Goal: Find specific page/section: Find specific page/section

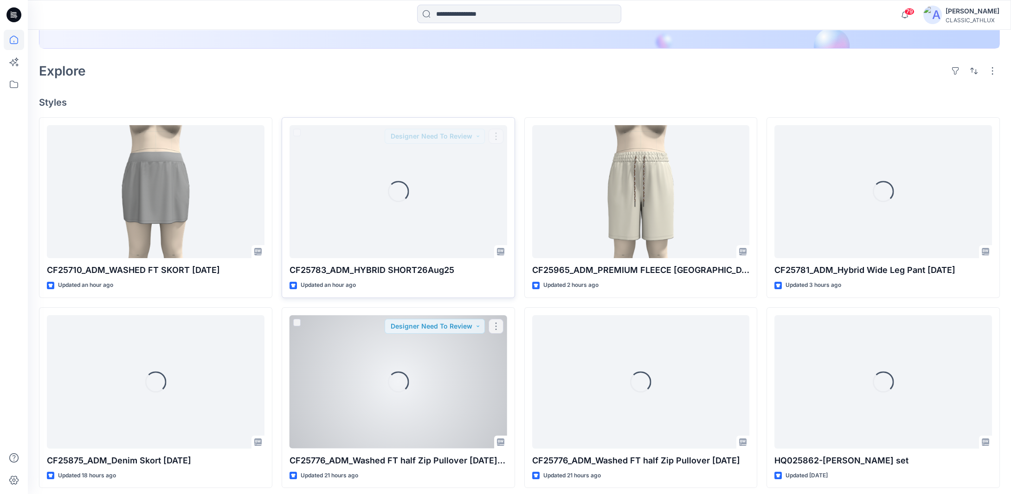
scroll to position [232, 0]
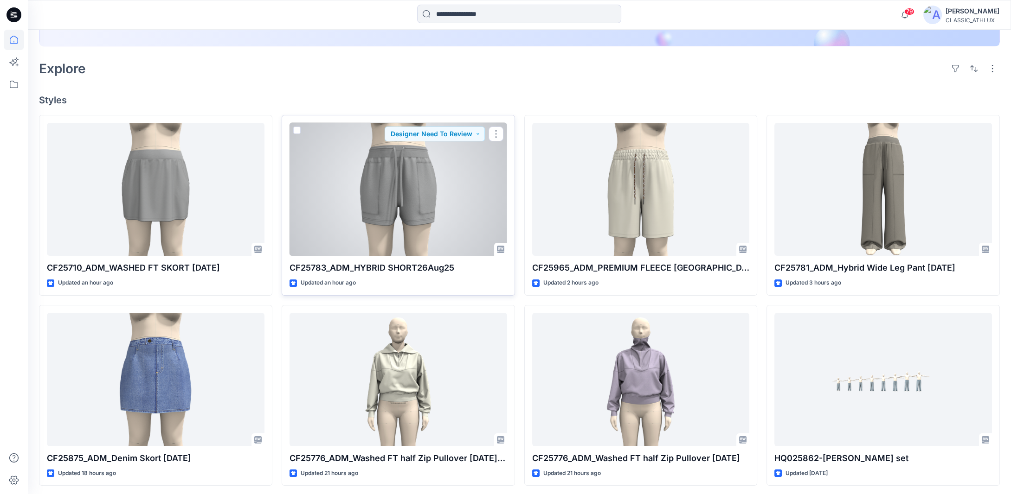
click at [389, 222] on div at bounding box center [398, 190] width 218 height 134
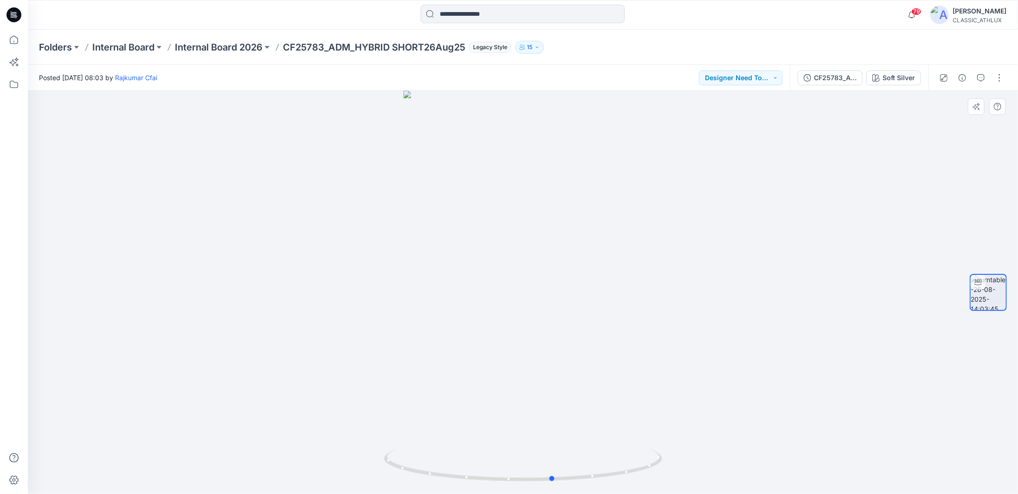
drag, startPoint x: 644, startPoint y: 473, endPoint x: 674, endPoint y: 465, distance: 31.0
click at [674, 465] on div at bounding box center [523, 293] width 990 height 404
click at [219, 47] on p "Internal Board 2026" at bounding box center [219, 47] width 88 height 13
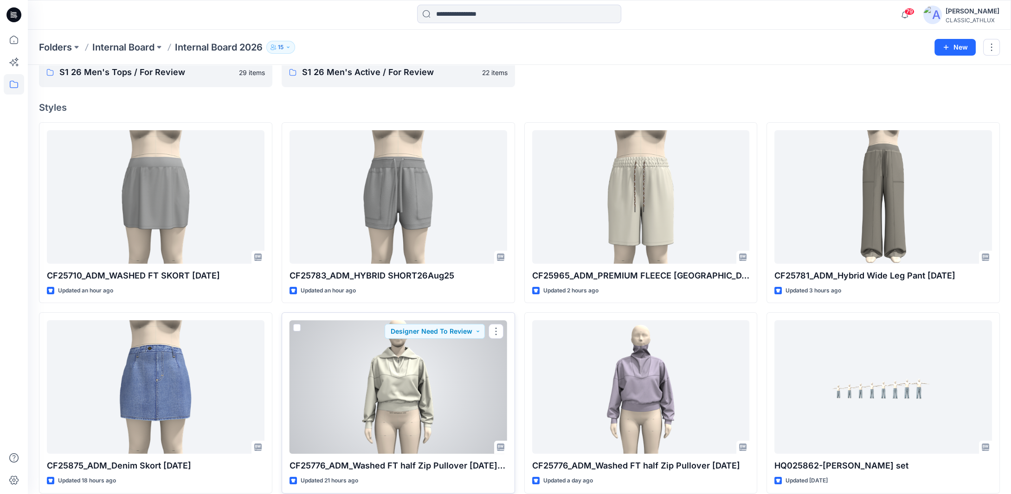
scroll to position [93, 0]
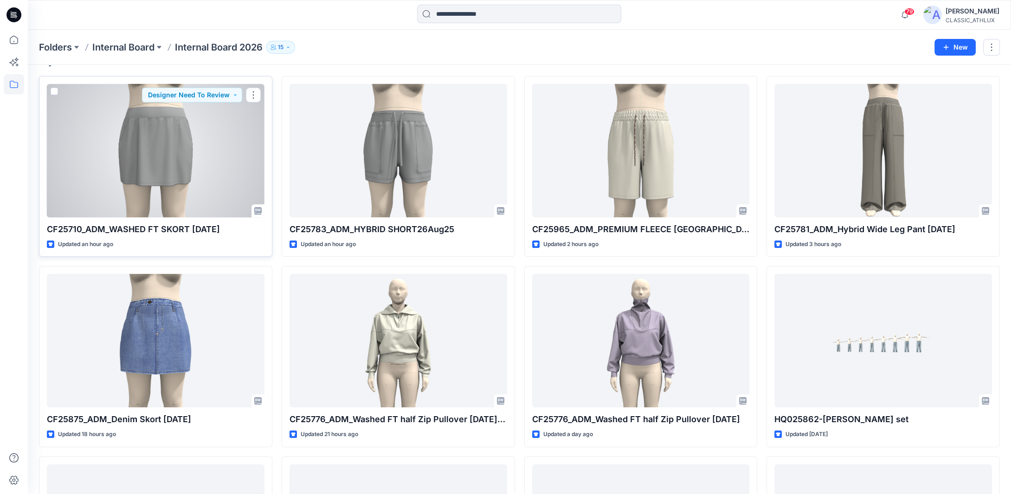
click at [194, 180] on div at bounding box center [156, 151] width 218 height 134
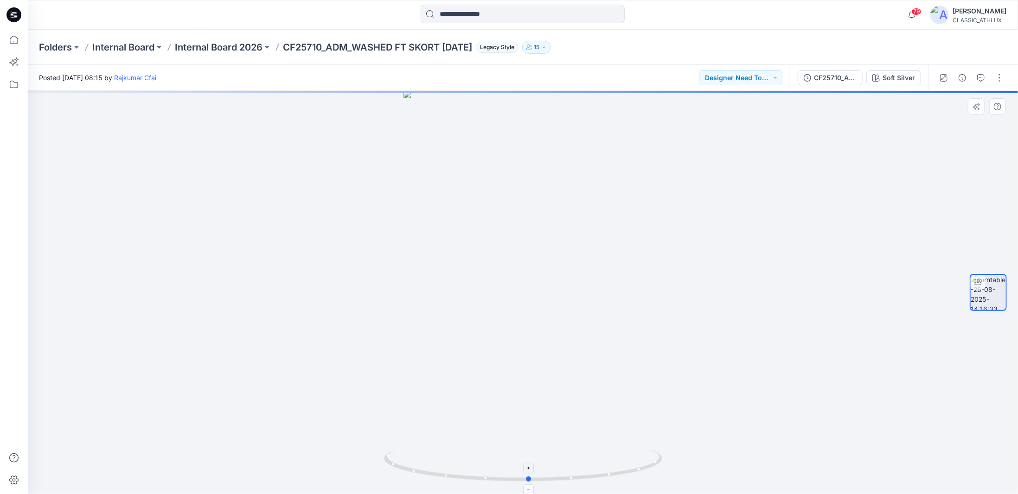
drag, startPoint x: 607, startPoint y: 478, endPoint x: 613, endPoint y: 472, distance: 8.9
click at [613, 472] on icon at bounding box center [524, 466] width 281 height 35
click at [13, 41] on icon at bounding box center [14, 40] width 20 height 20
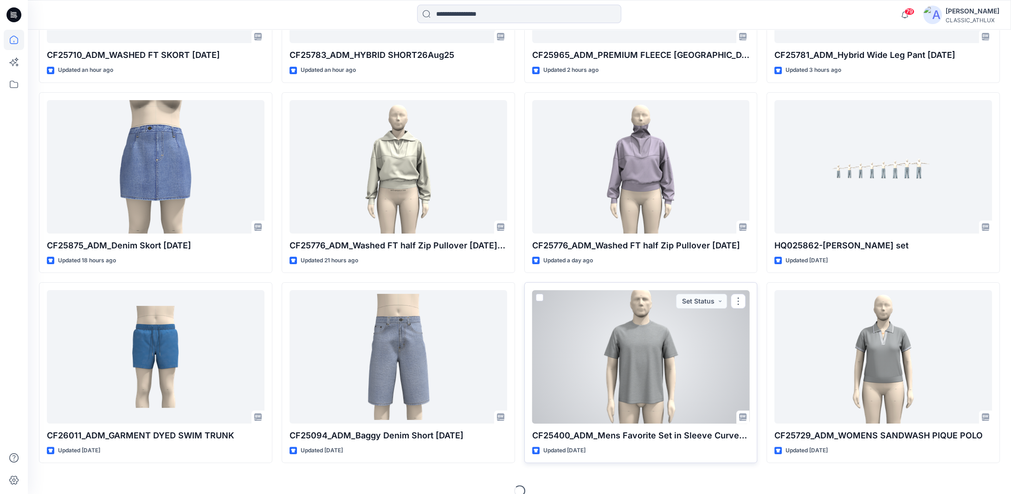
scroll to position [457, 0]
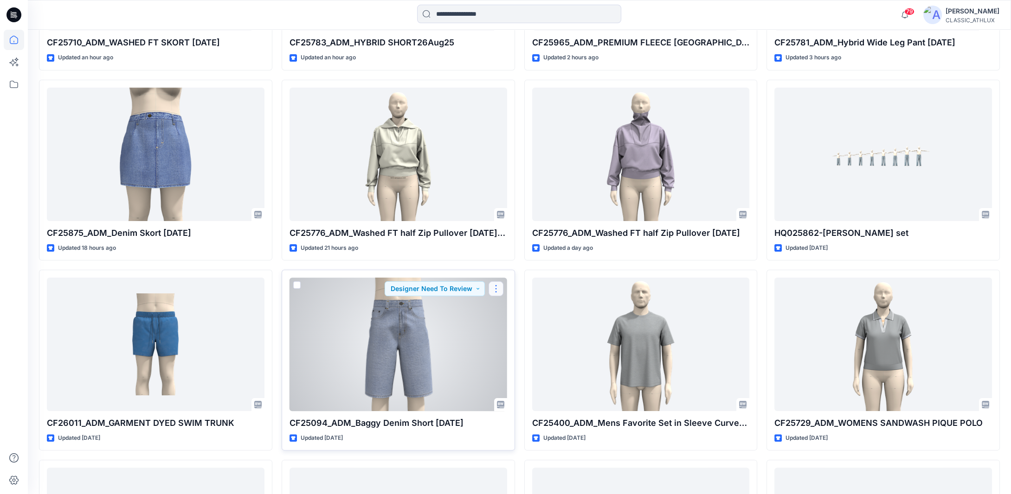
click at [500, 289] on button "button" at bounding box center [495, 289] width 15 height 15
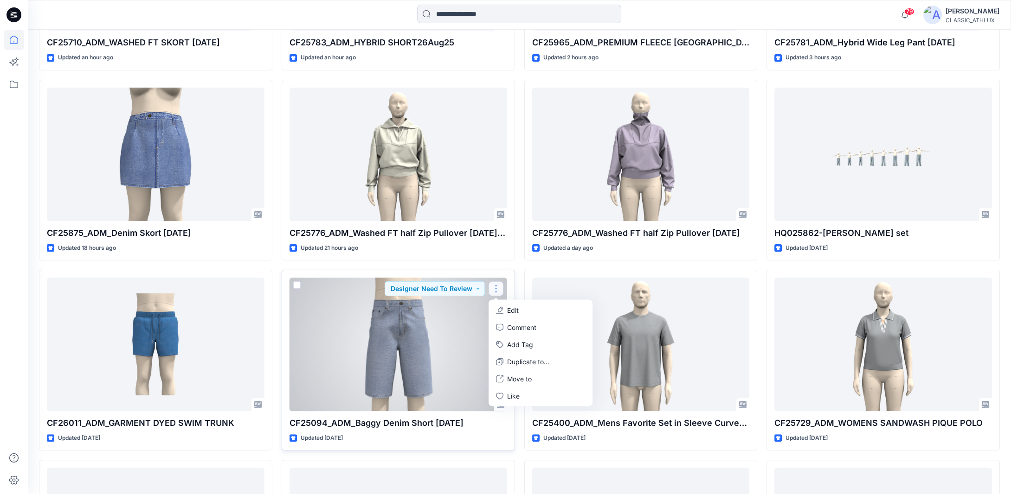
click at [501, 308] on icon "button" at bounding box center [499, 310] width 7 height 7
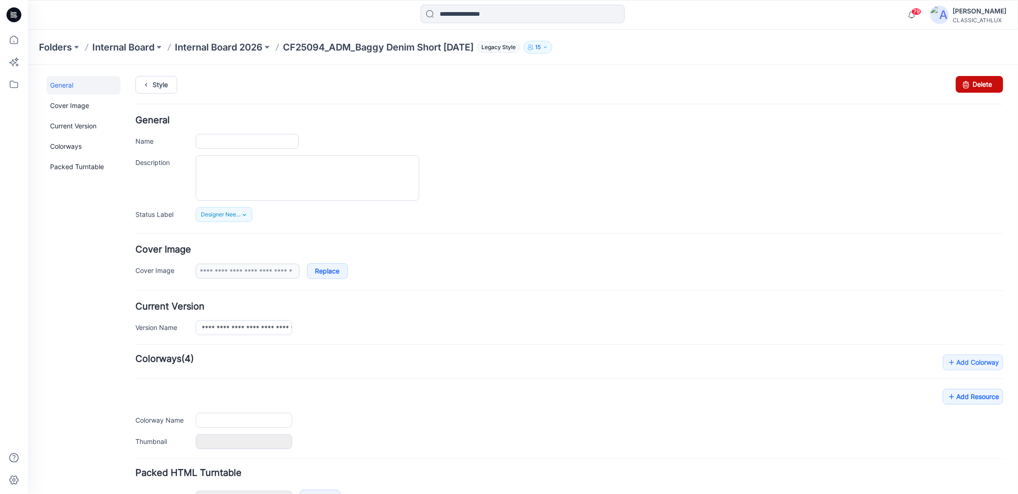
type input "**********"
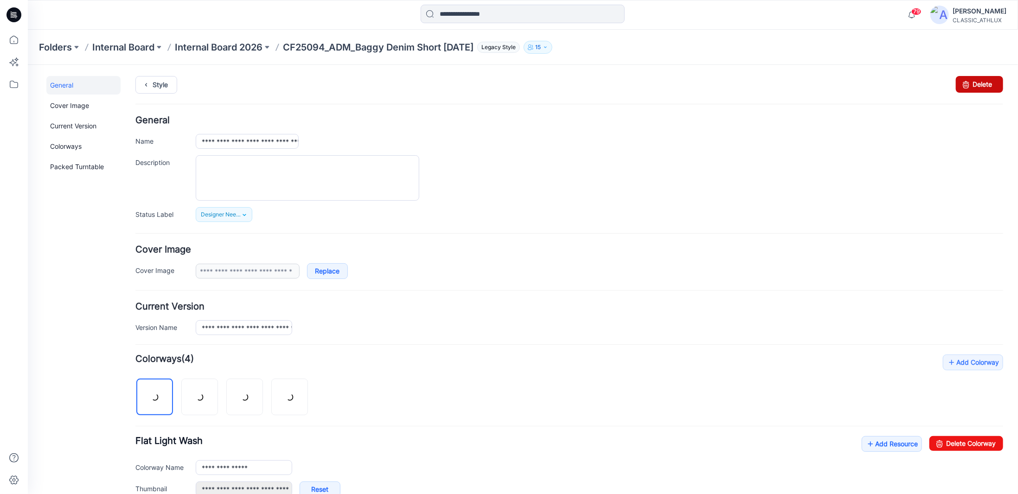
click at [964, 84] on icon at bounding box center [965, 84] width 13 height 17
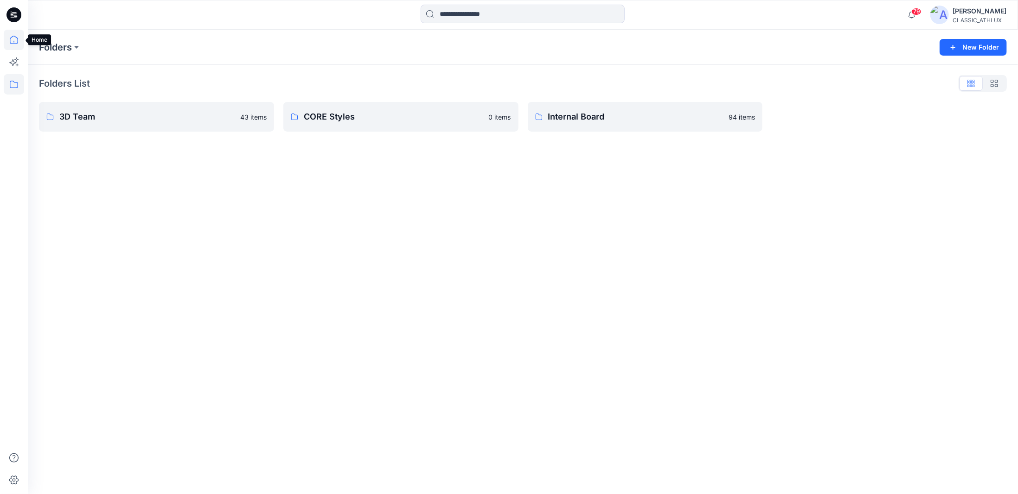
click at [15, 39] on icon at bounding box center [14, 40] width 20 height 20
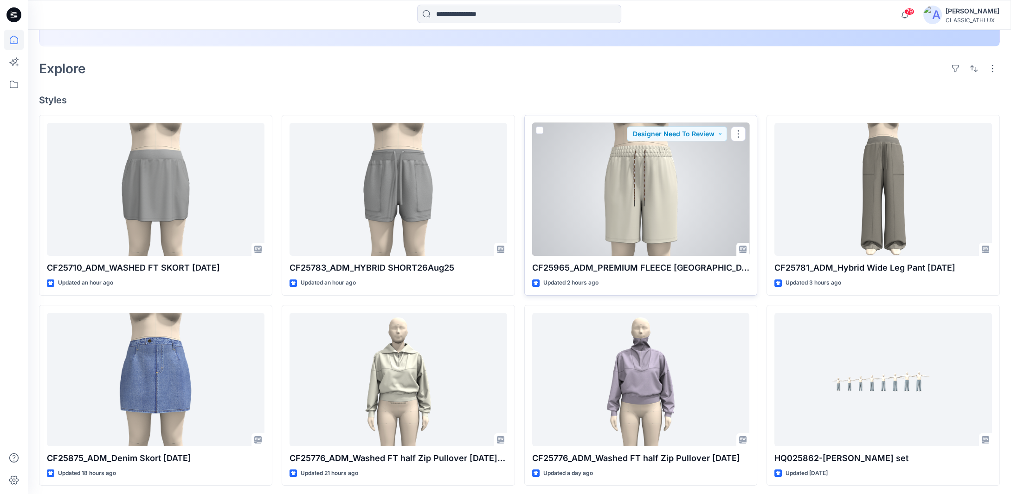
scroll to position [139, 0]
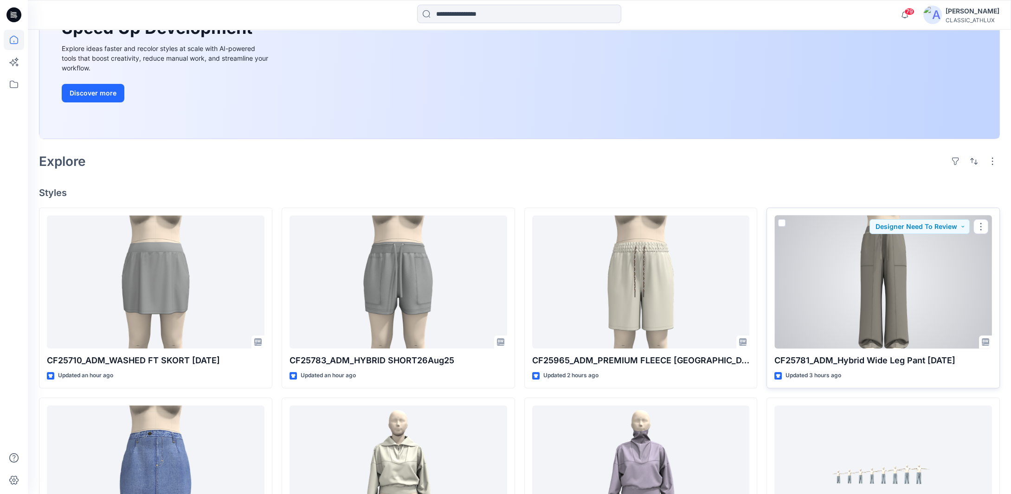
click at [900, 305] on div at bounding box center [883, 283] width 218 height 134
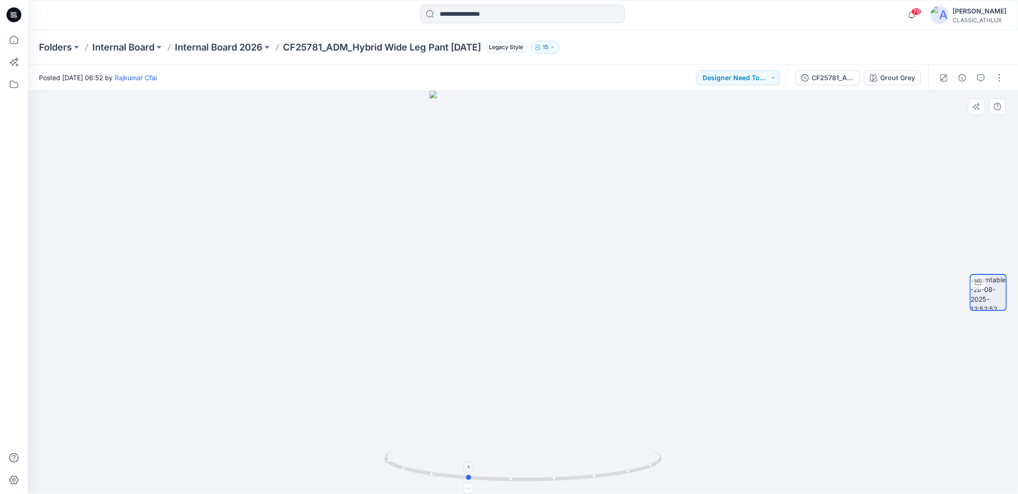
drag, startPoint x: 622, startPoint y: 477, endPoint x: 566, endPoint y: 477, distance: 56.1
click at [566, 477] on icon at bounding box center [524, 466] width 281 height 35
drag, startPoint x: 601, startPoint y: 296, endPoint x: 623, endPoint y: 385, distance: 91.9
drag, startPoint x: 492, startPoint y: 479, endPoint x: 572, endPoint y: 481, distance: 80.3
click at [572, 481] on icon at bounding box center [524, 466] width 281 height 35
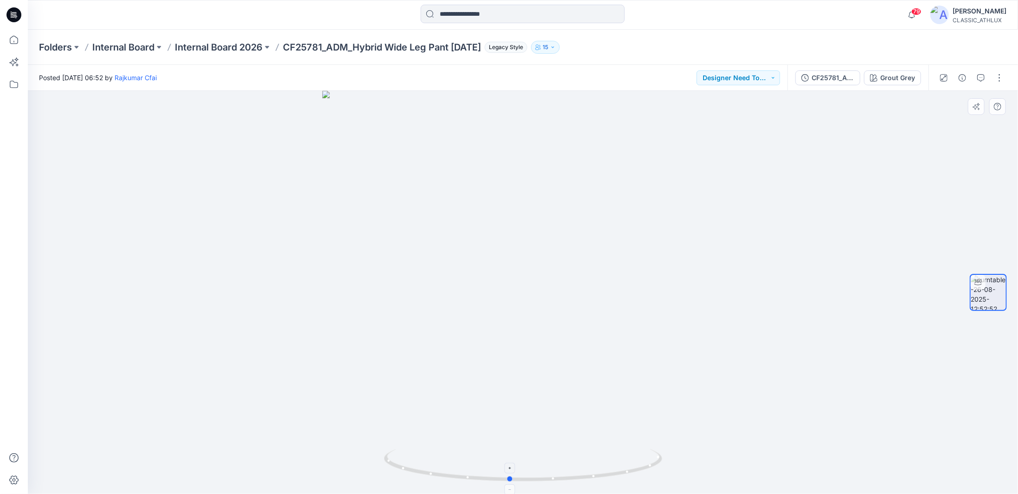
drag, startPoint x: 636, startPoint y: 471, endPoint x: 605, endPoint y: 474, distance: 31.6
click at [602, 474] on icon at bounding box center [524, 466] width 281 height 35
drag, startPoint x: 616, startPoint y: 476, endPoint x: 584, endPoint y: 476, distance: 31.5
click at [584, 476] on icon at bounding box center [524, 466] width 281 height 35
drag, startPoint x: 577, startPoint y: 480, endPoint x: 622, endPoint y: 475, distance: 44.3
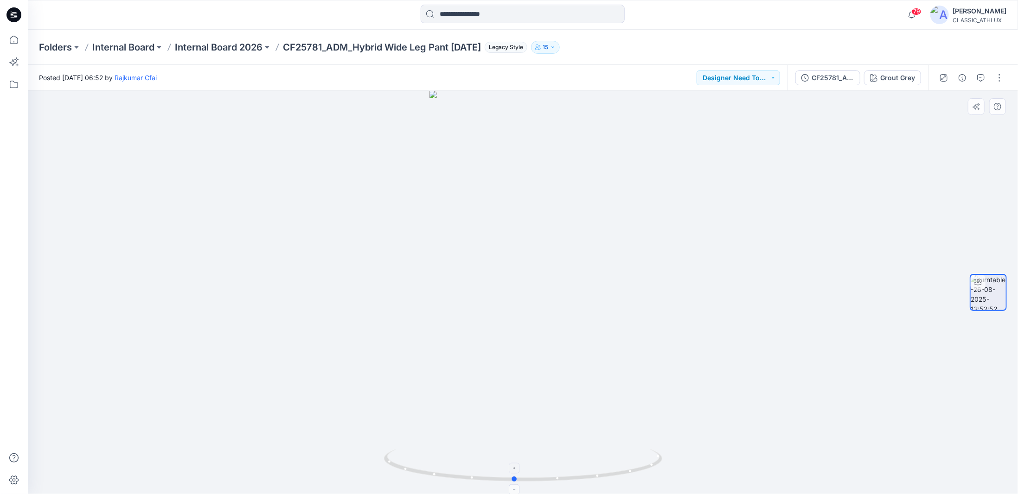
click at [622, 475] on icon at bounding box center [524, 466] width 281 height 35
drag, startPoint x: 612, startPoint y: 477, endPoint x: 559, endPoint y: 472, distance: 53.6
click at [559, 472] on icon at bounding box center [524, 466] width 281 height 35
drag, startPoint x: 617, startPoint y: 476, endPoint x: 577, endPoint y: 477, distance: 40.4
click at [577, 478] on icon at bounding box center [524, 466] width 281 height 35
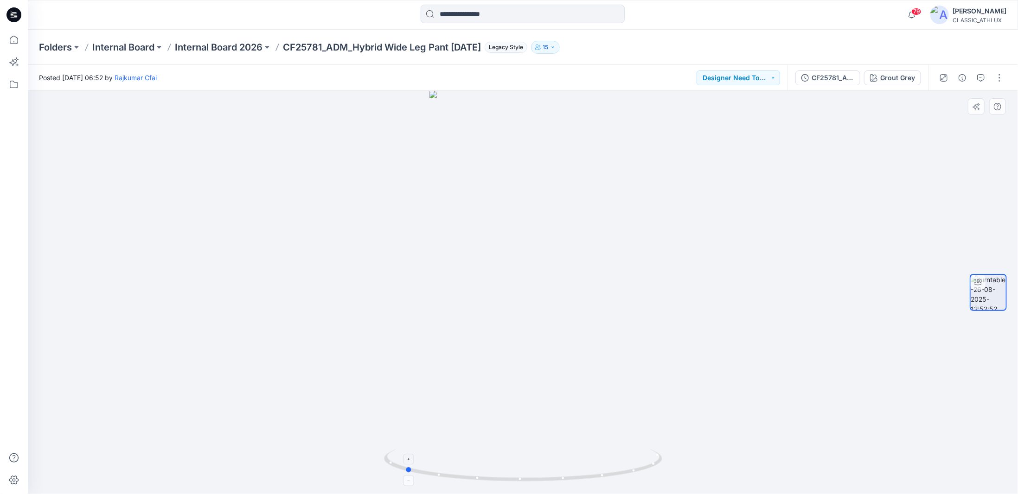
drag, startPoint x: 593, startPoint y: 477, endPoint x: 579, endPoint y: 479, distance: 13.6
click at [579, 479] on icon at bounding box center [524, 466] width 281 height 35
drag, startPoint x: 642, startPoint y: 470, endPoint x: 747, endPoint y: 460, distance: 105.3
click at [747, 460] on div at bounding box center [523, 293] width 990 height 404
click at [827, 80] on div "CF25781_ADM_Hybrid Wide Leg Pant [DATE]" at bounding box center [833, 78] width 43 height 10
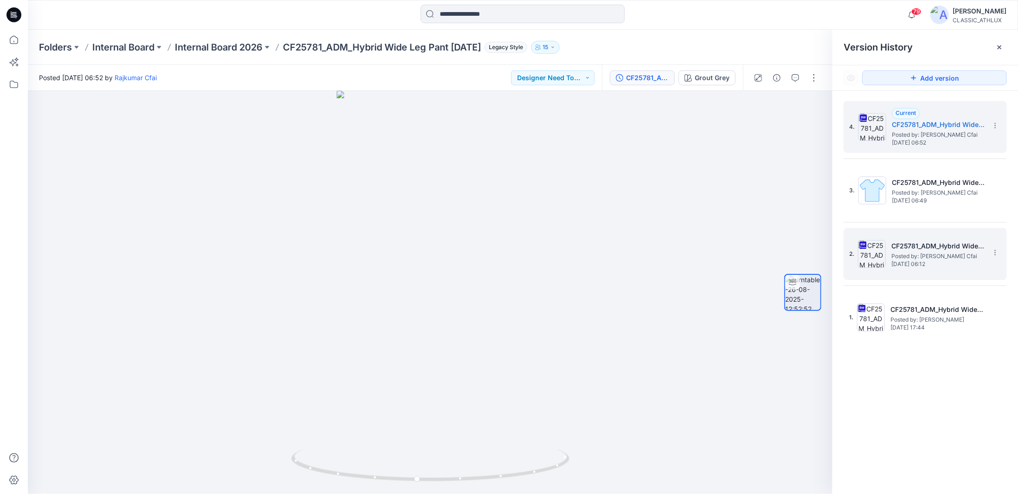
click at [936, 261] on span "[DATE] 06:12" at bounding box center [937, 264] width 93 height 6
click at [927, 135] on span "Posted by: [PERSON_NAME] Cfai" at bounding box center [938, 134] width 93 height 9
drag, startPoint x: 560, startPoint y: 469, endPoint x: 507, endPoint y: 468, distance: 52.4
click at [507, 468] on icon at bounding box center [431, 466] width 281 height 35
drag, startPoint x: 560, startPoint y: 468, endPoint x: 493, endPoint y: 470, distance: 67.8
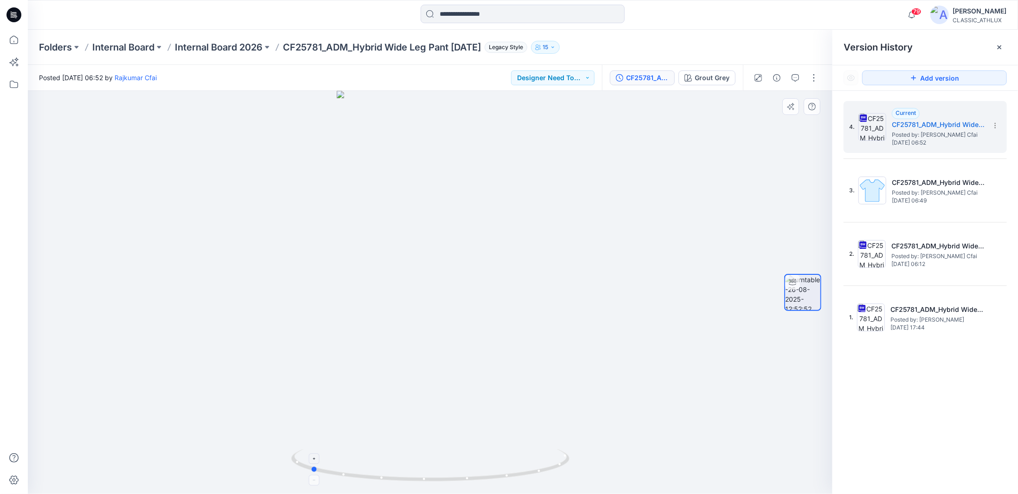
click at [493, 470] on icon at bounding box center [431, 466] width 281 height 35
drag, startPoint x: 618, startPoint y: 225, endPoint x: 654, endPoint y: 430, distance: 208.1
drag, startPoint x: 521, startPoint y: 474, endPoint x: 466, endPoint y: 475, distance: 55.7
click at [466, 475] on icon at bounding box center [431, 466] width 281 height 35
click at [217, 50] on p "Internal Board 2026" at bounding box center [219, 47] width 88 height 13
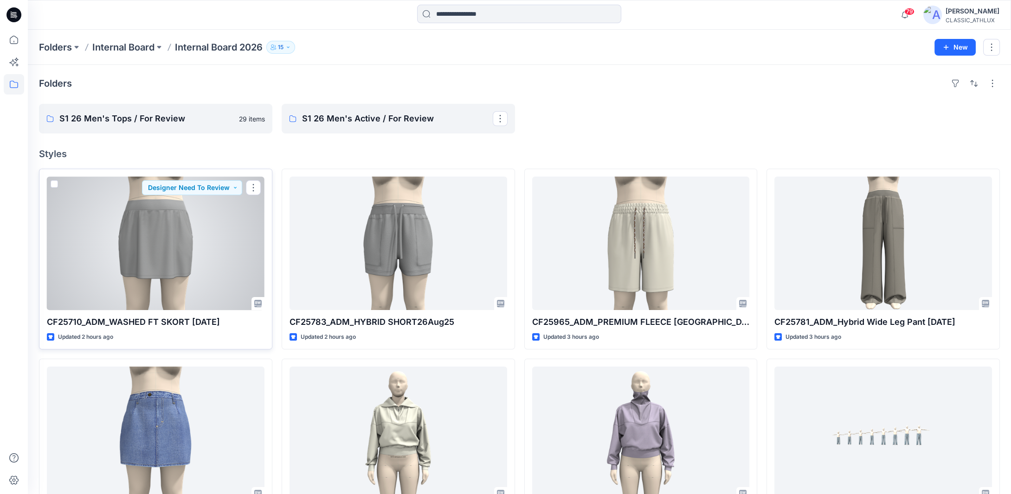
click at [190, 290] on div at bounding box center [156, 244] width 218 height 134
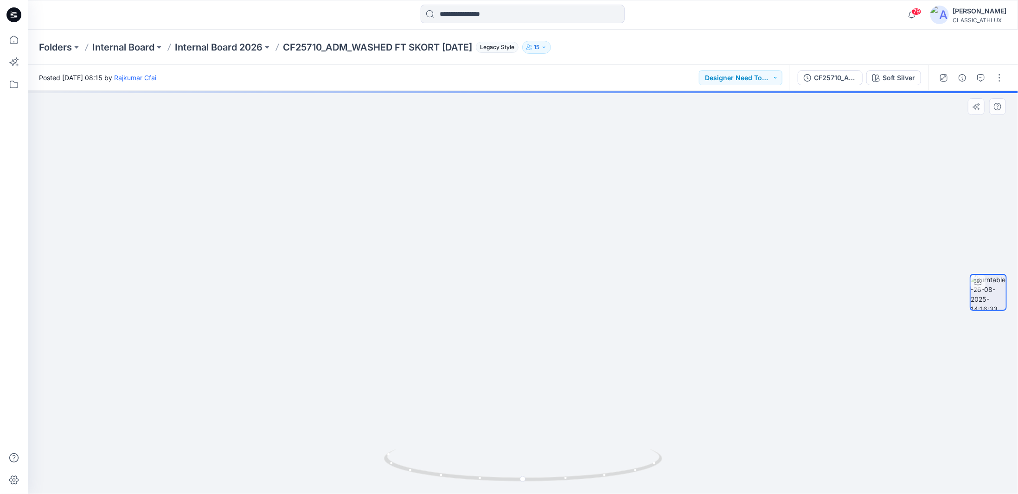
drag, startPoint x: 608, startPoint y: 221, endPoint x: 601, endPoint y: 252, distance: 31.8
drag, startPoint x: 631, startPoint y: 471, endPoint x: 647, endPoint y: 460, distance: 19.2
click at [647, 460] on icon at bounding box center [524, 466] width 281 height 35
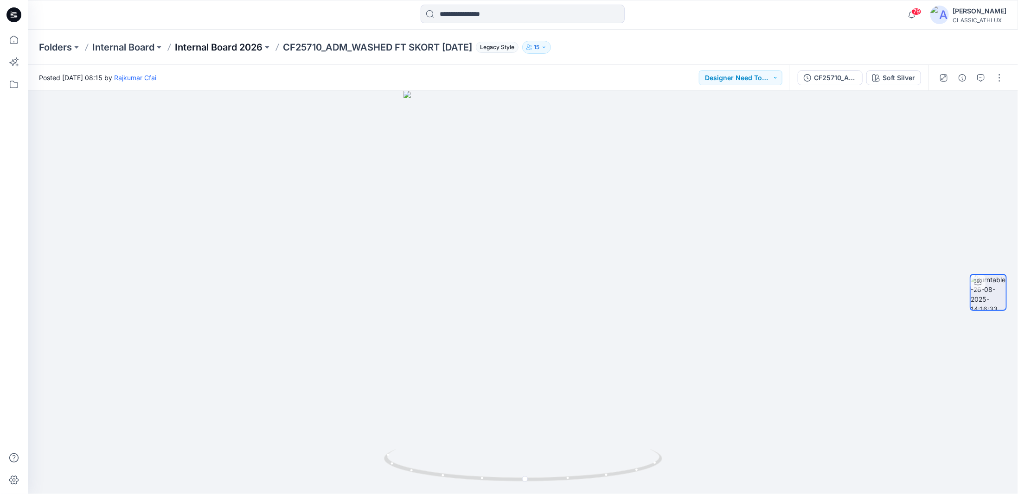
click at [216, 47] on p "Internal Board 2026" at bounding box center [219, 47] width 88 height 13
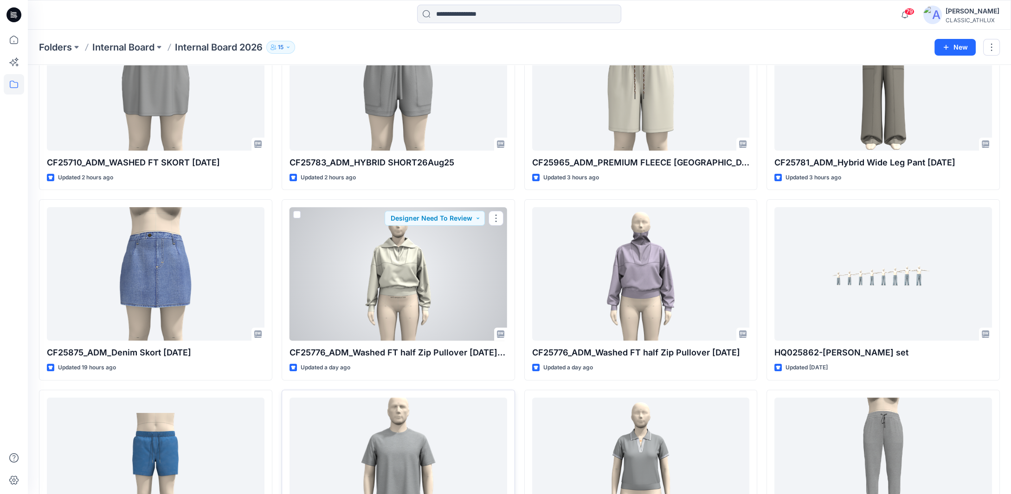
scroll to position [232, 0]
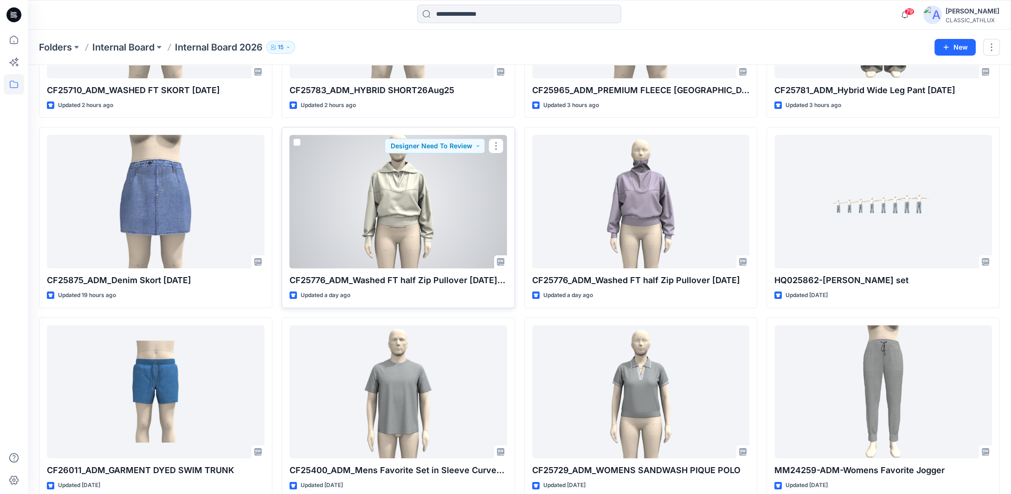
click at [399, 221] on div at bounding box center [398, 202] width 218 height 134
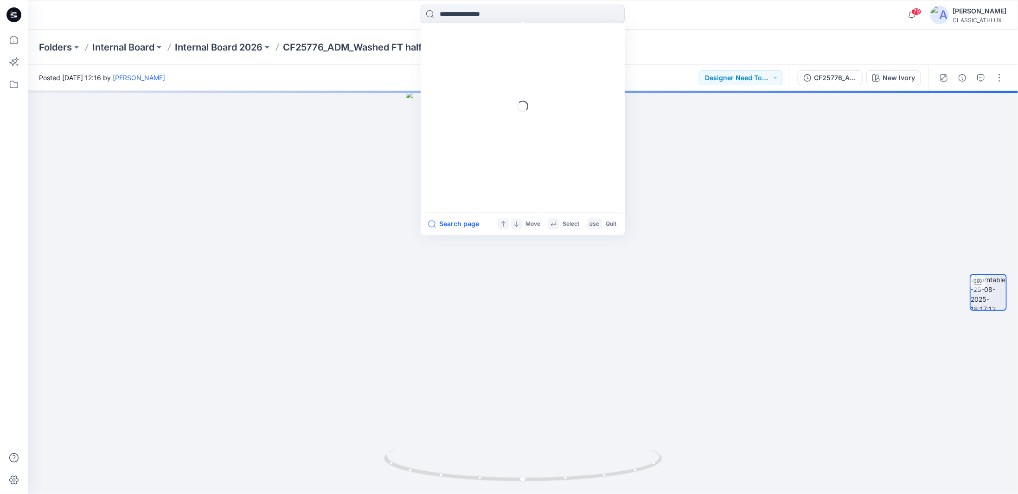
click at [451, 14] on input at bounding box center [523, 14] width 204 height 19
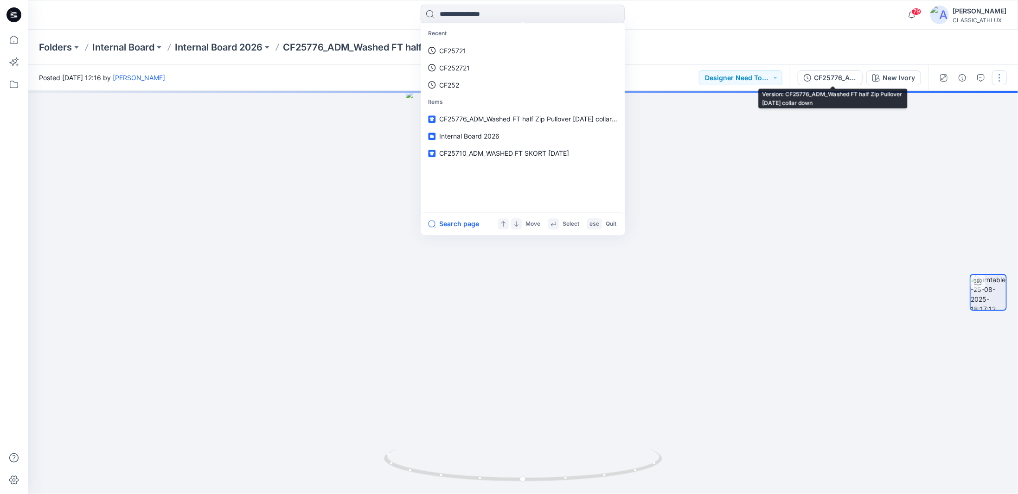
click at [811, 78] on icon "button" at bounding box center [807, 77] width 7 height 7
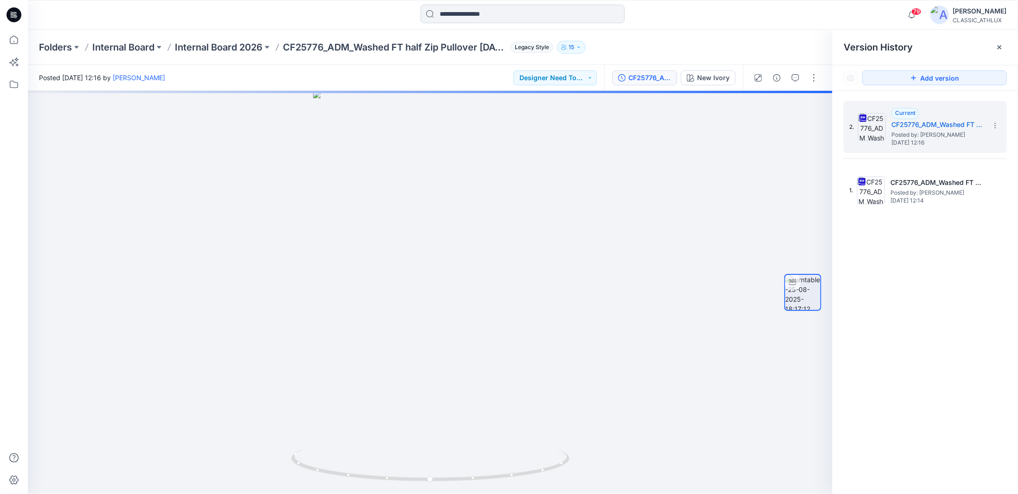
click at [453, 14] on input at bounding box center [523, 14] width 204 height 19
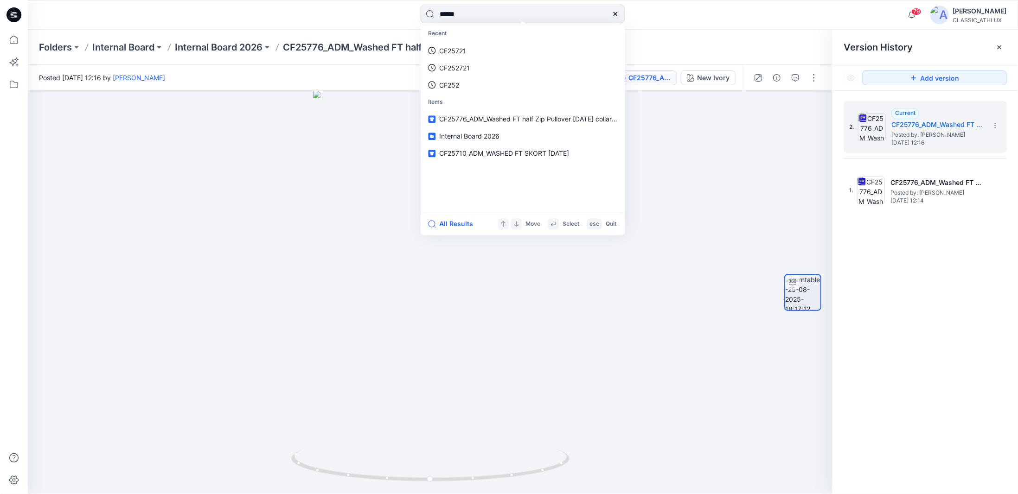
type input "*******"
